Goal: Task Accomplishment & Management: Manage account settings

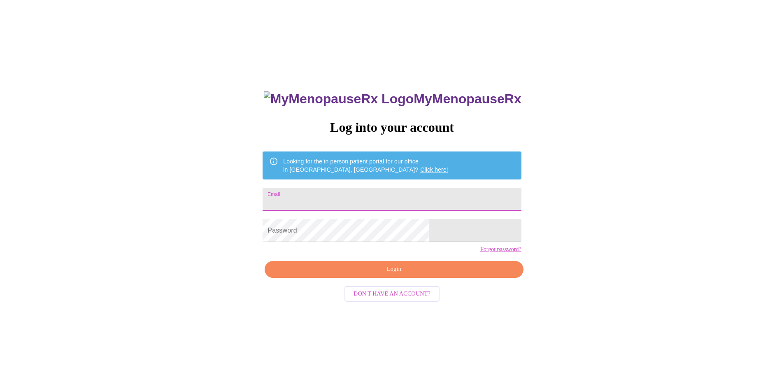
click at [383, 199] on input "Email" at bounding box center [392, 199] width 259 height 23
type input "j"
type input "[EMAIL_ADDRESS][DOMAIN_NAME]"
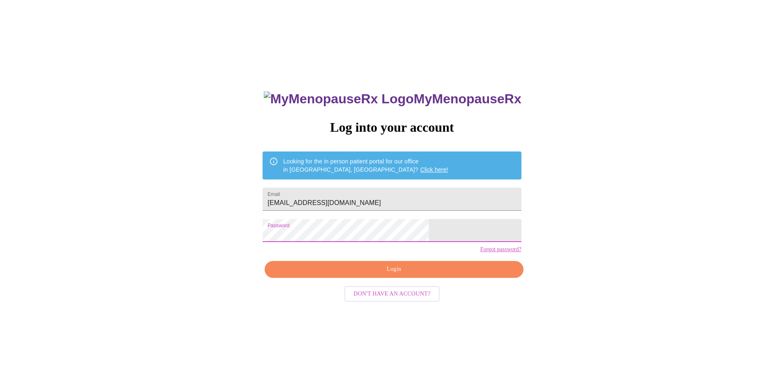
click at [336, 278] on button "Login" at bounding box center [394, 269] width 259 height 17
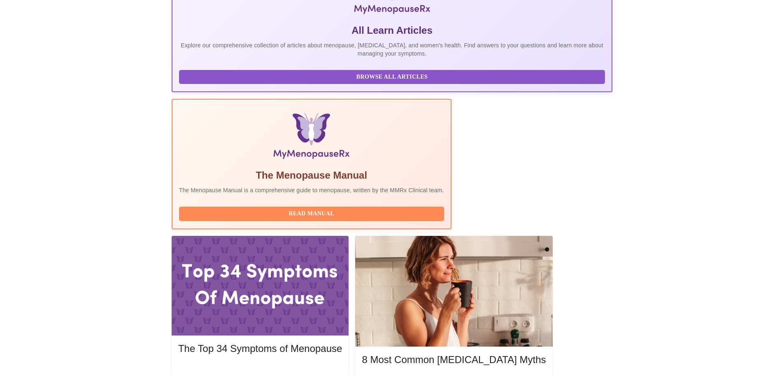
scroll to position [169, 0]
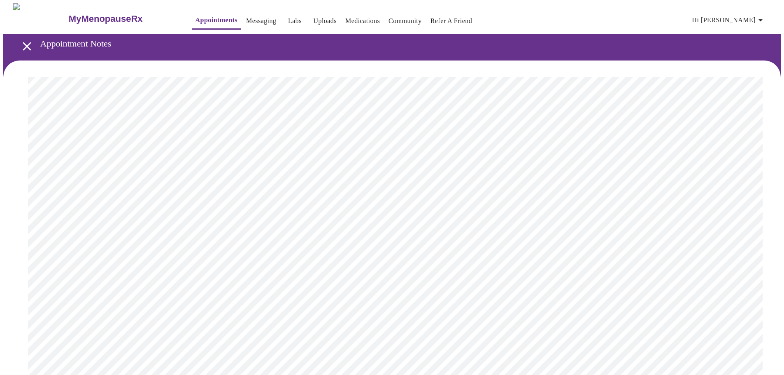
click at [724, 12] on button "Hi [PERSON_NAME]" at bounding box center [729, 20] width 80 height 16
click at [733, 32] on li "Billing" at bounding box center [744, 32] width 38 height 15
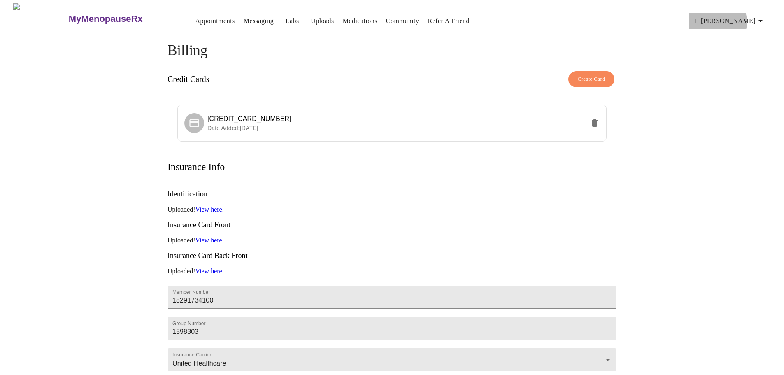
click at [738, 19] on span "Hi [PERSON_NAME]" at bounding box center [729, 21] width 73 height 12
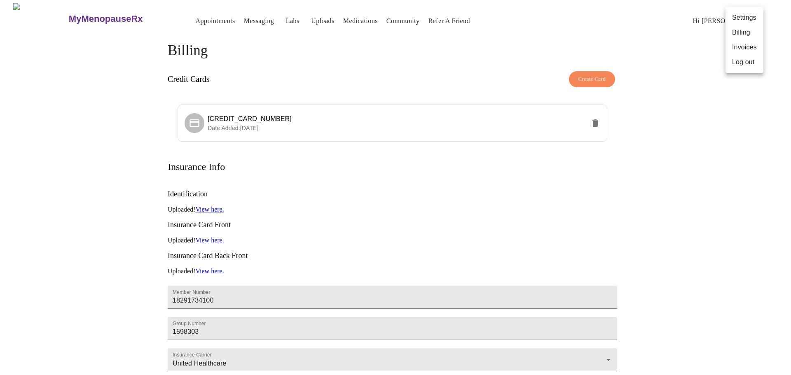
click at [736, 43] on li "Invoices" at bounding box center [744, 47] width 38 height 15
